Goal: Information Seeking & Learning: Understand process/instructions

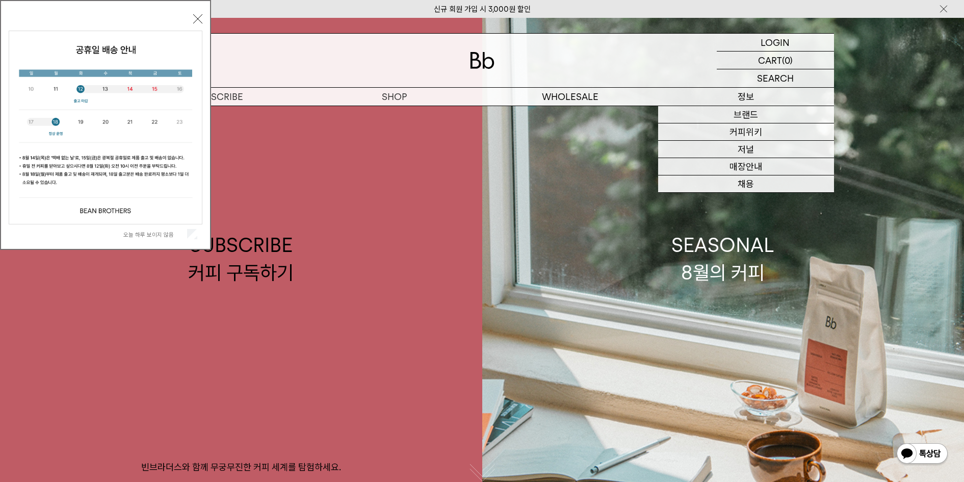
click at [744, 97] on p "정보" at bounding box center [746, 97] width 176 height 18
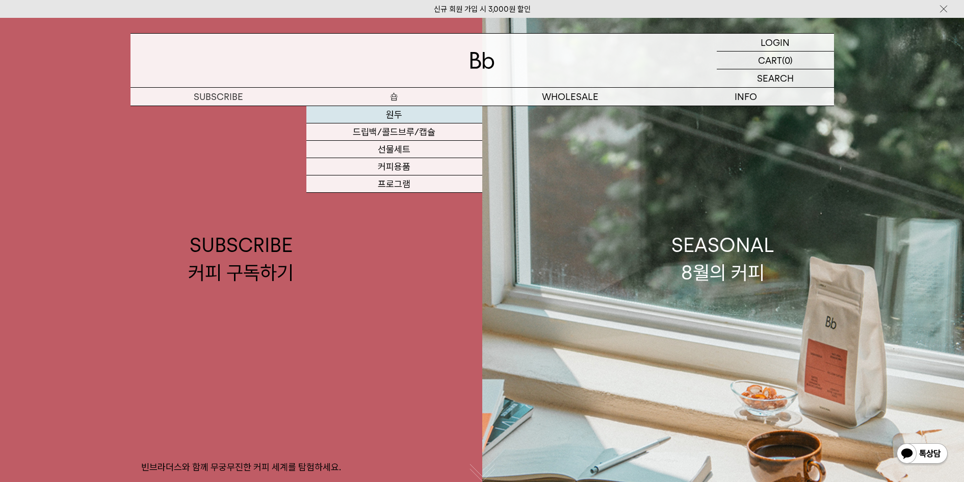
click at [395, 114] on link "원두" at bounding box center [394, 114] width 176 height 17
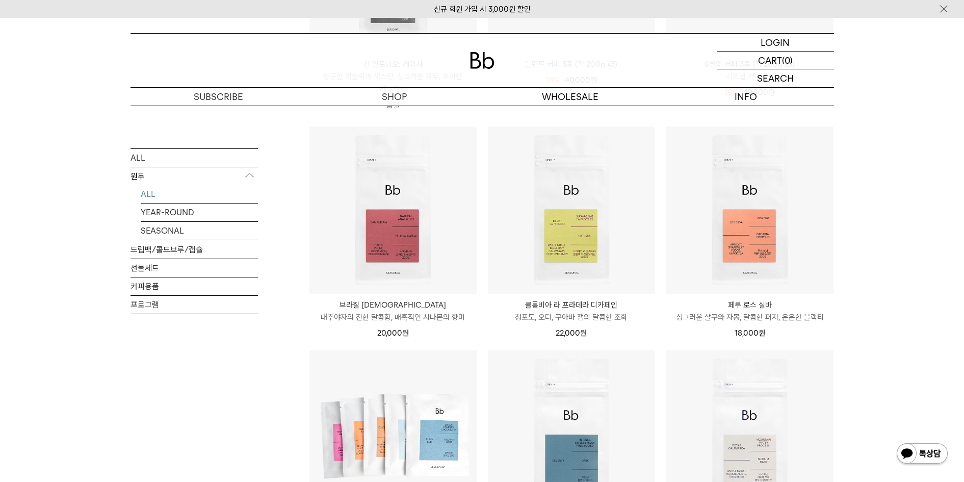
scroll to position [574, 0]
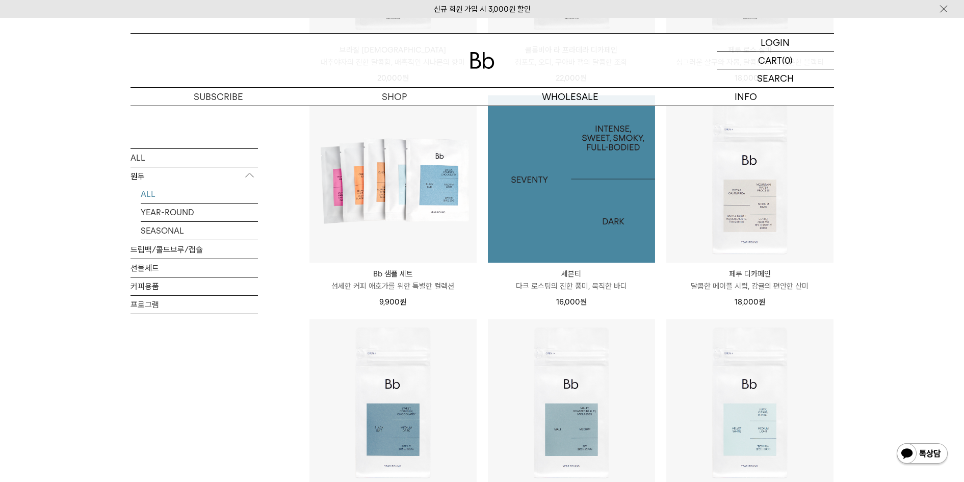
click at [590, 190] on img at bounding box center [571, 178] width 167 height 167
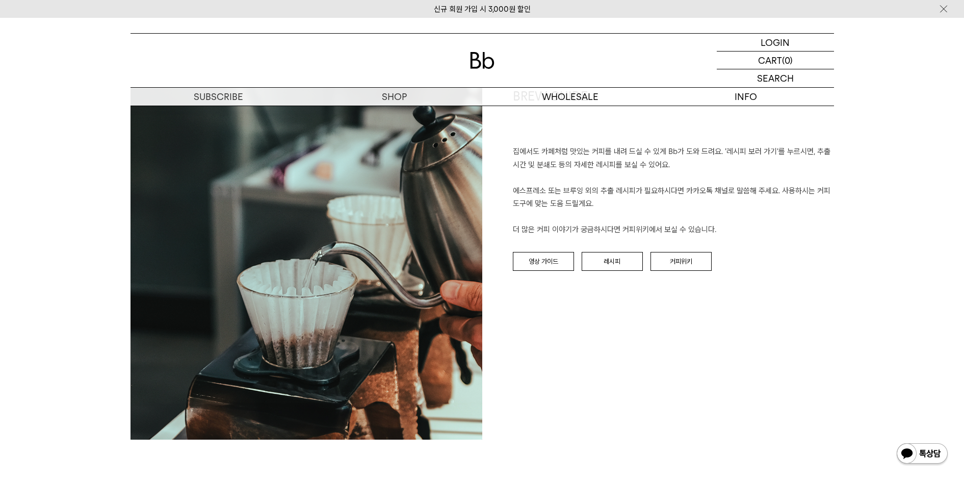
scroll to position [1147, 0]
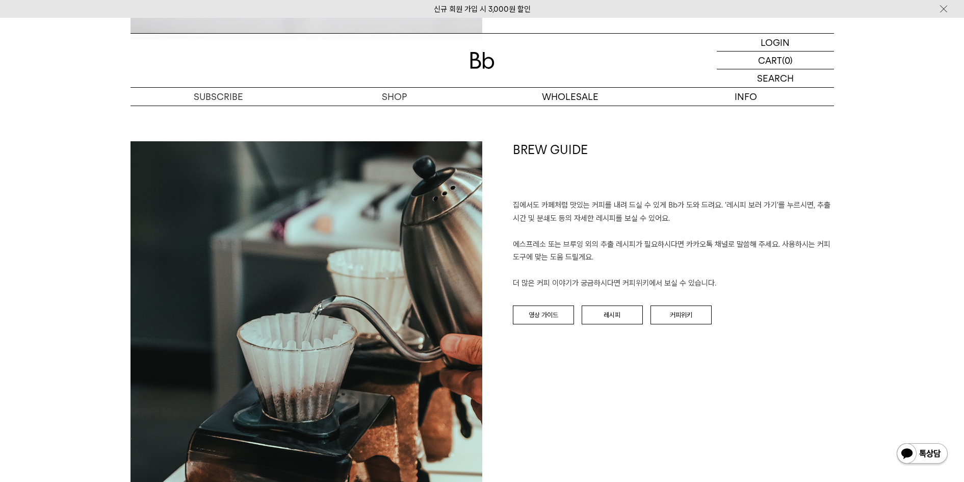
click at [623, 302] on div "BREW GUIDE 집에서도 카페처럼 맛있는 커피를 내려 드실 ﻿수 있게 Bb가 도와 드려요. '레시피 보러 가기'를 누르시면, 추출 시간 및…" at bounding box center [658, 317] width 352 height 352
click at [616, 318] on link "레시피" at bounding box center [612, 314] width 61 height 19
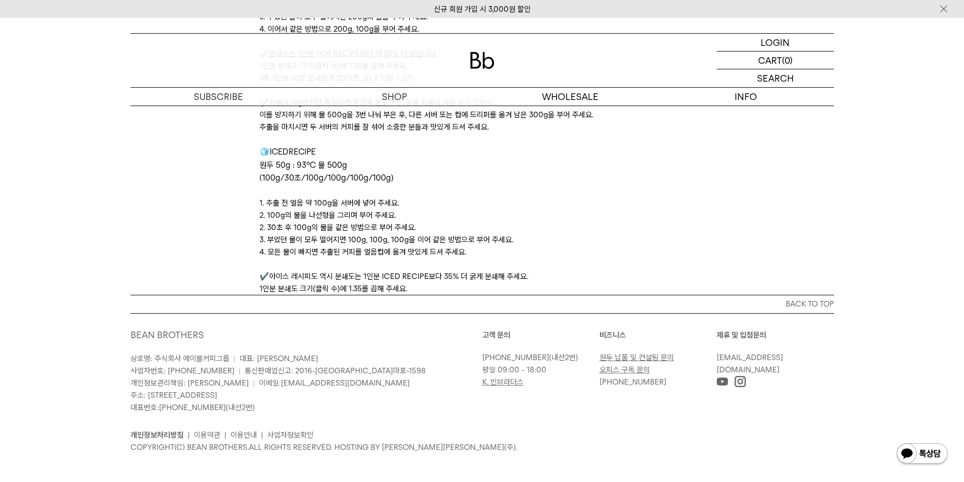
scroll to position [3397, 0]
